Goal: Task Accomplishment & Management: Complete application form

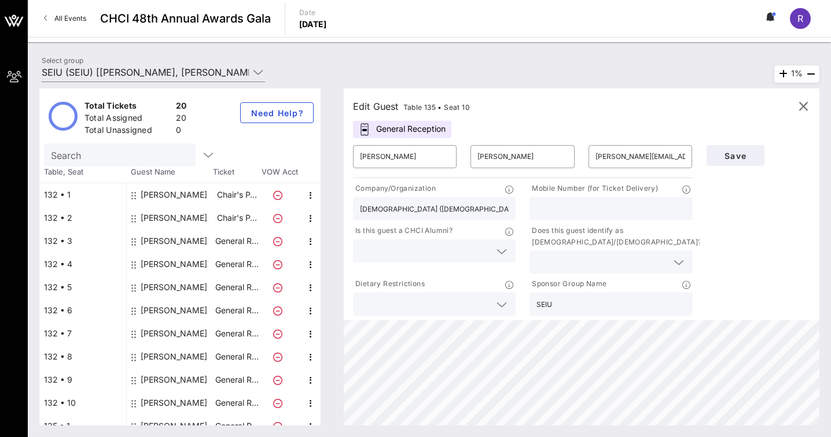
scroll to position [220, 0]
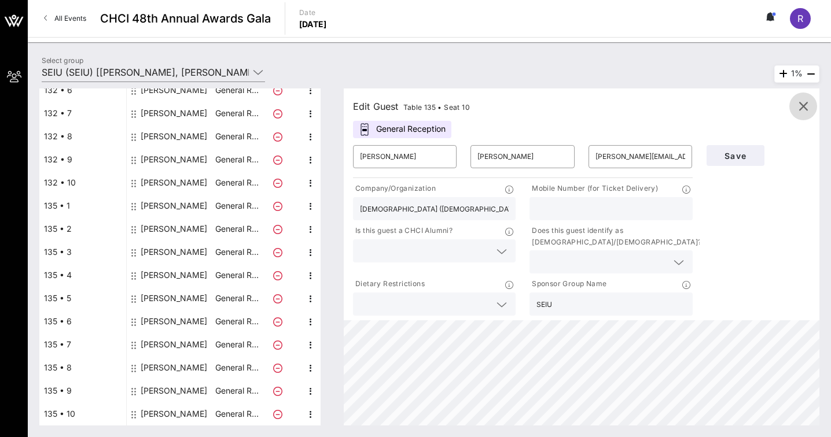
click at [807, 106] on icon "button" at bounding box center [803, 106] width 14 height 14
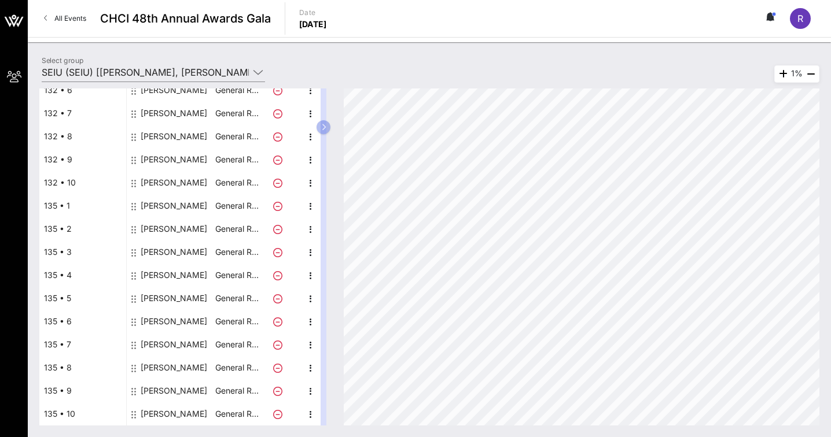
click at [193, 398] on div "[PERSON_NAME]" at bounding box center [174, 390] width 67 height 23
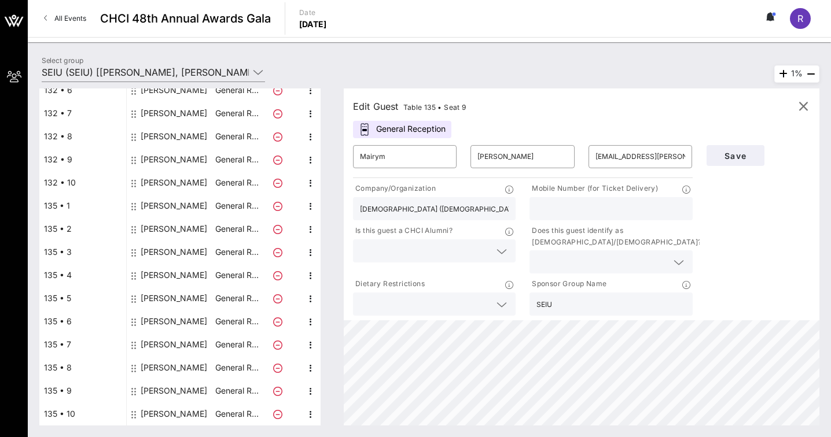
click at [182, 418] on div "[PERSON_NAME]" at bounding box center [174, 414] width 67 height 23
type input "[PERSON_NAME]"
type input "[PERSON_NAME][EMAIL_ADDRESS][PERSON_NAME][DOMAIN_NAME]"
click at [185, 368] on div "[PERSON_NAME]" at bounding box center [174, 367] width 67 height 23
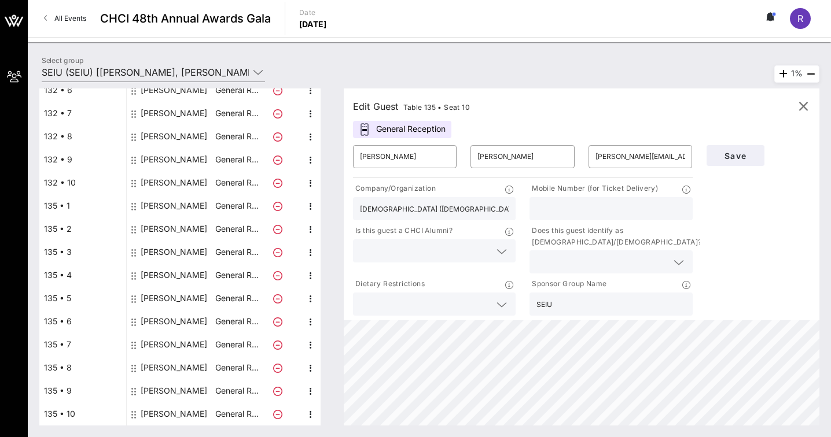
type input "[PERSON_NAME]"
type input "Vergara"
type input "[EMAIL_ADDRESS][DOMAIN_NAME]"
type input "SEIU Local 1"
click at [191, 315] on div "[PERSON_NAME]" at bounding box center [174, 321] width 67 height 23
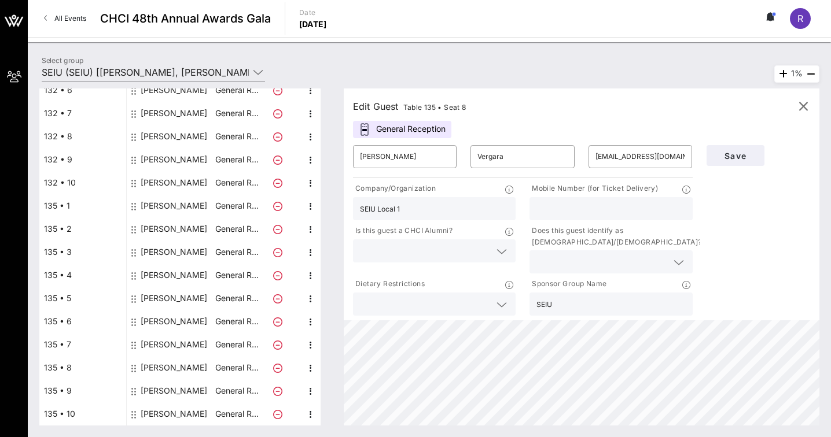
type input "[PERSON_NAME]"
type input "[EMAIL_ADDRESS][DOMAIN_NAME]"
type input "SEIU UHW"
